Goal: Obtain resource: Obtain resource

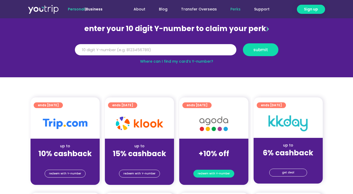
click at [214, 171] on span "redeem with Y-number" at bounding box center [214, 173] width 32 height 7
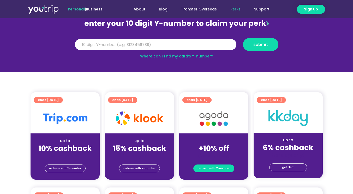
click at [216, 169] on span "redeem with Y-number" at bounding box center [214, 168] width 32 height 7
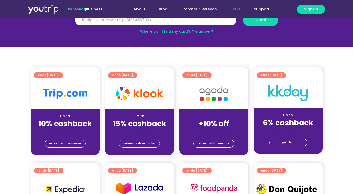
scroll to position [31, 0]
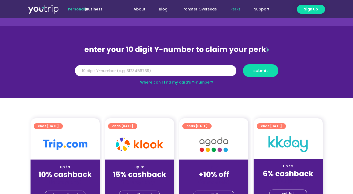
click at [201, 82] on link "Where can I find my card’s Y-number?" at bounding box center [176, 82] width 73 height 5
click at [176, 68] on input "Y Number" at bounding box center [156, 70] width 162 height 11
type input "8176218622"
click at [261, 73] on button "submit" at bounding box center [261, 70] width 36 height 13
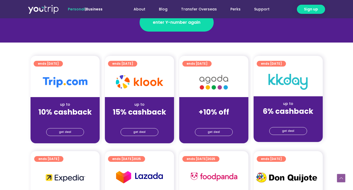
scroll to position [104, 0]
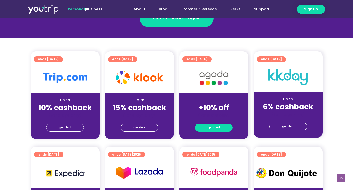
click at [208, 126] on link "get deal" at bounding box center [214, 128] width 38 height 8
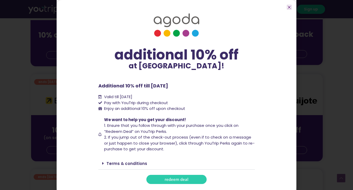
scroll to position [183, 0]
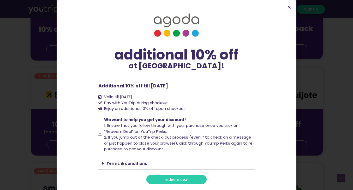
click at [106, 162] on span at bounding box center [104, 163] width 4 height 4
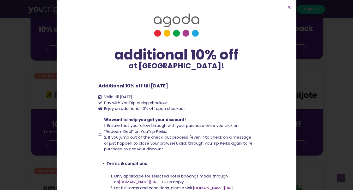
scroll to position [41, 0]
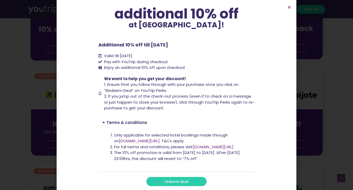
click at [169, 180] on span "redeem deal" at bounding box center [177, 182] width 24 height 4
